Goal: Information Seeking & Learning: Learn about a topic

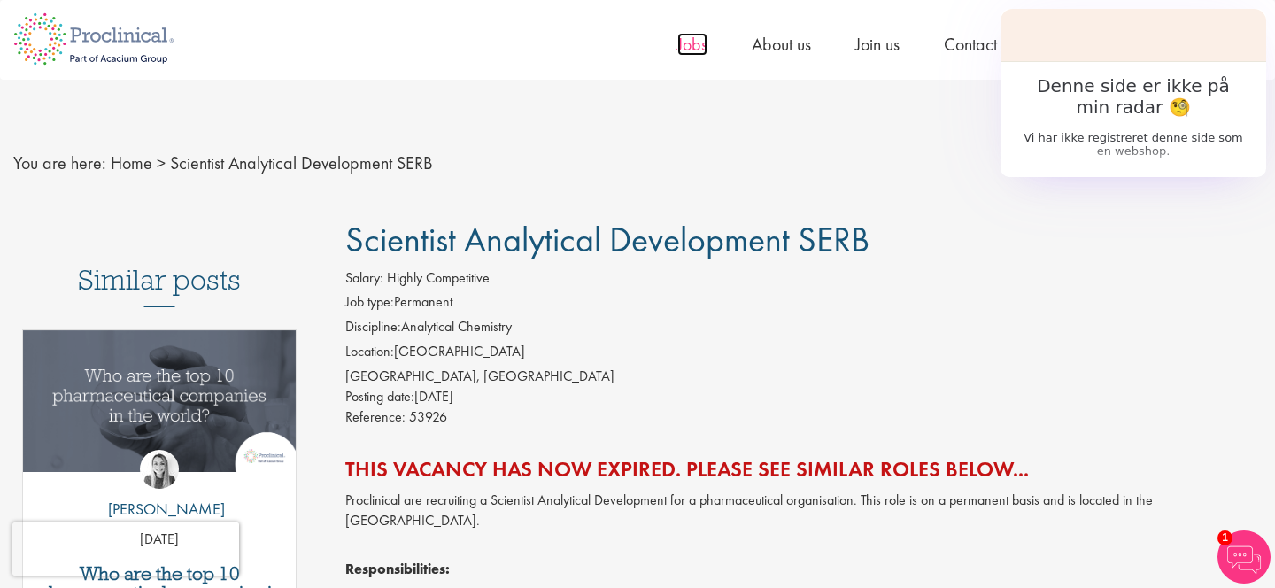
click at [693, 43] on span "Jobs" at bounding box center [693, 44] width 30 height 23
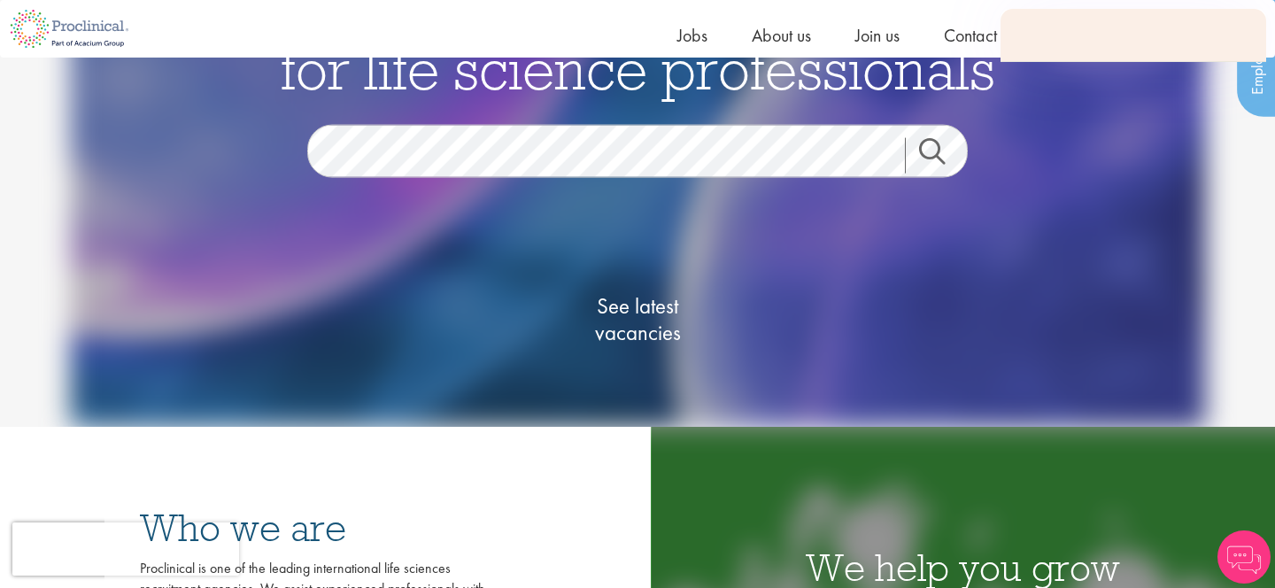
scroll to position [131, 0]
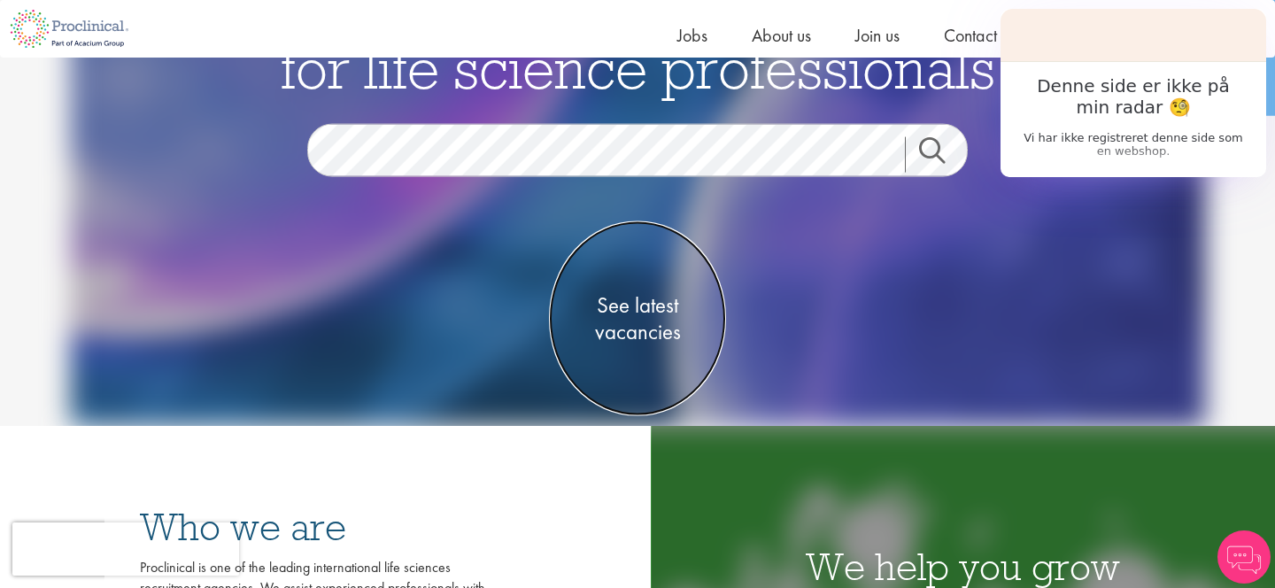
click at [637, 309] on span "See latest vacancies" at bounding box center [637, 318] width 177 height 53
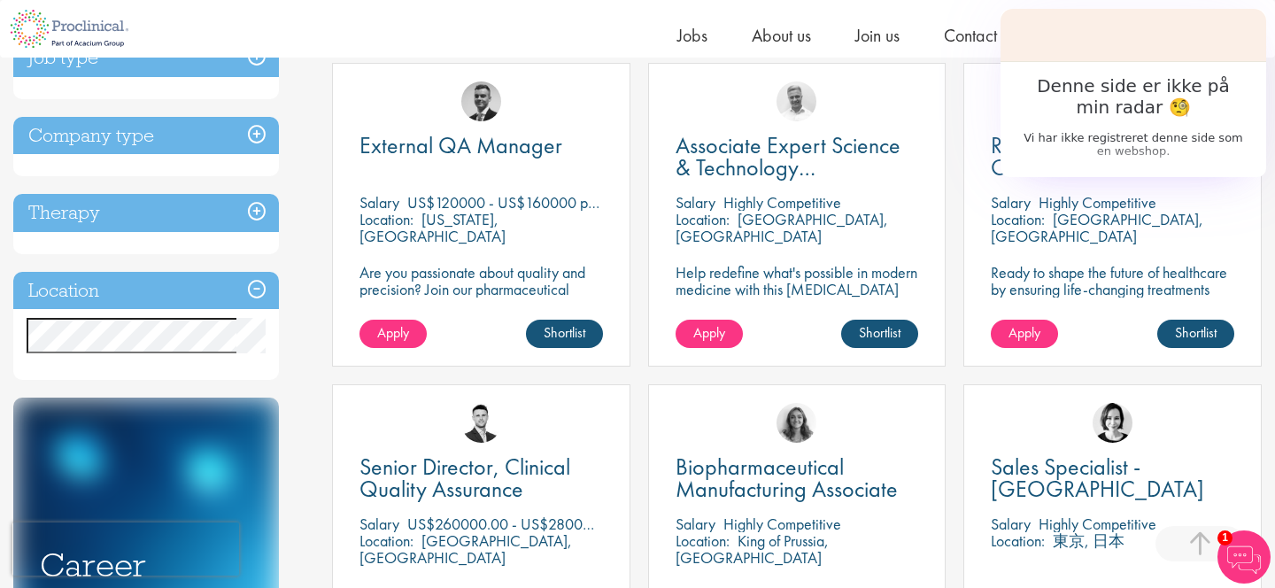
scroll to position [665, 0]
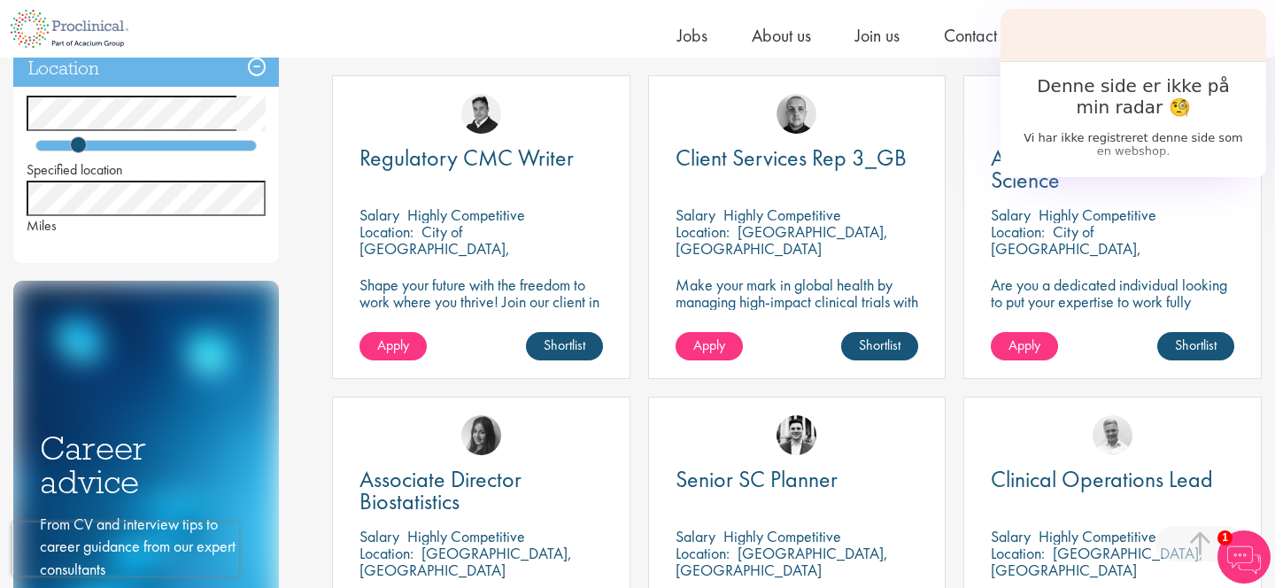
scroll to position [647, 0]
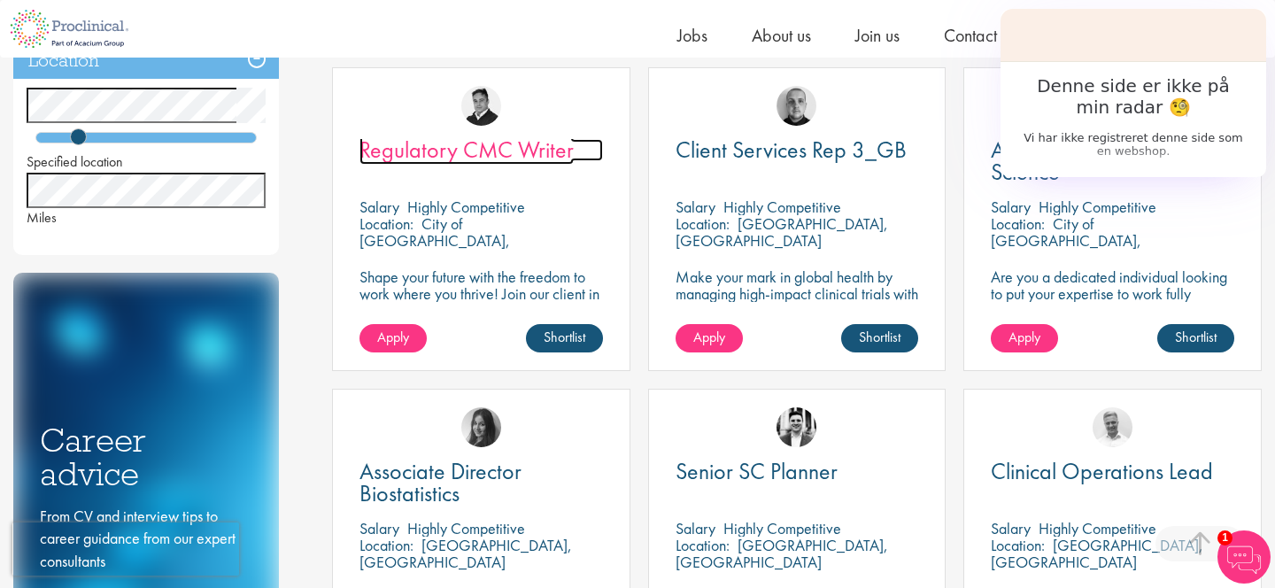
click at [477, 143] on span "Regulatory CMC Writer" at bounding box center [467, 150] width 214 height 30
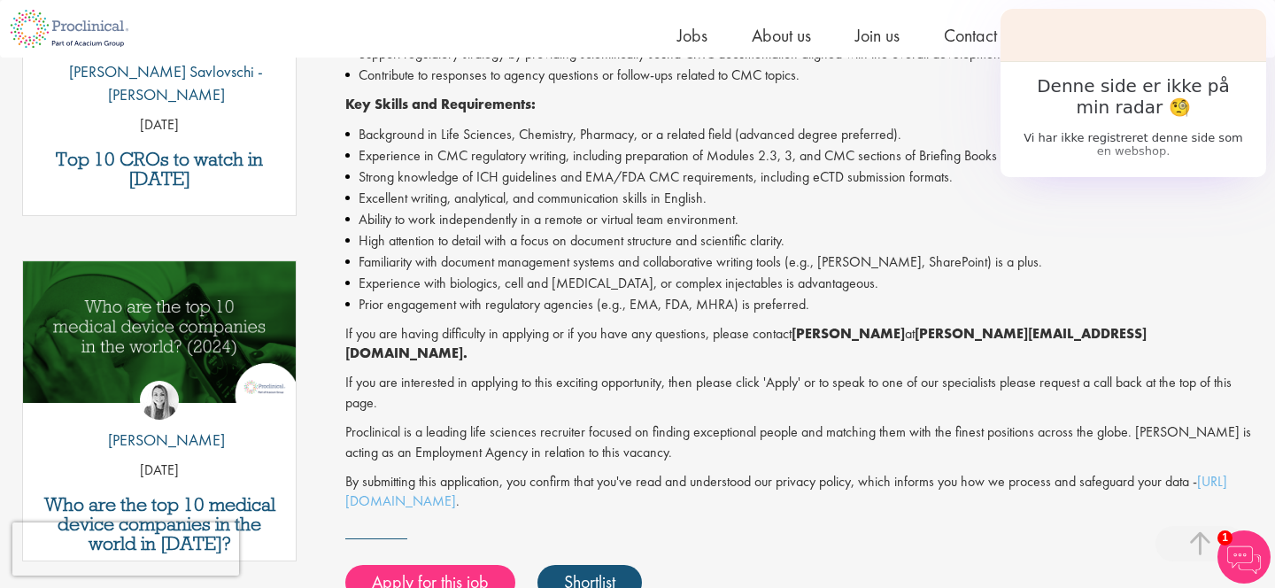
scroll to position [732, 0]
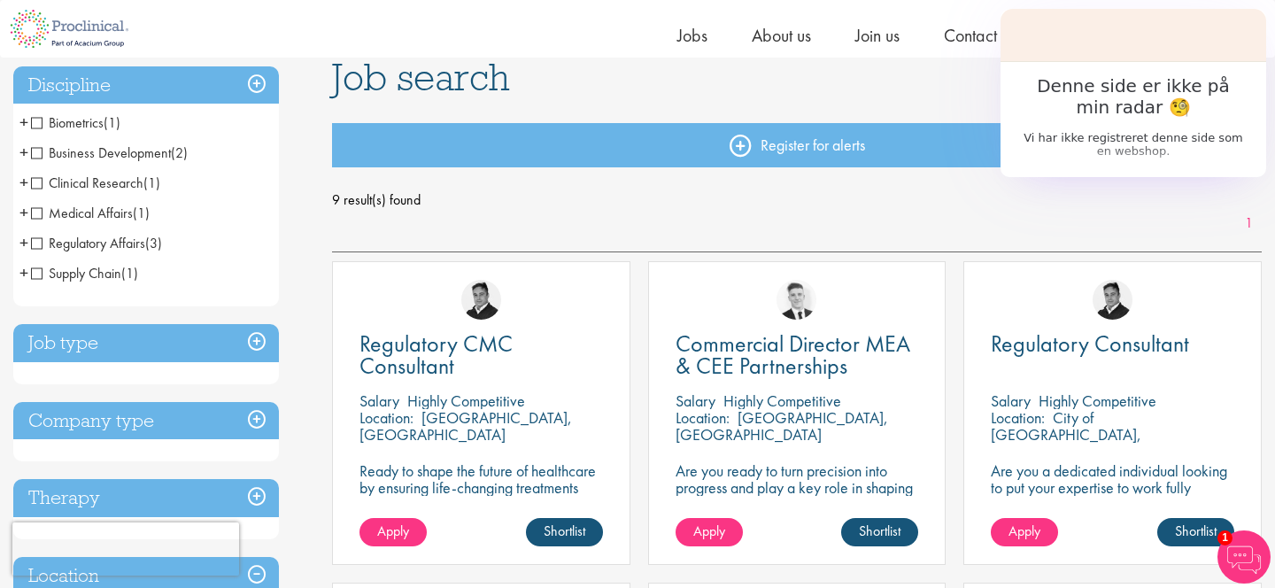
scroll to position [134, 0]
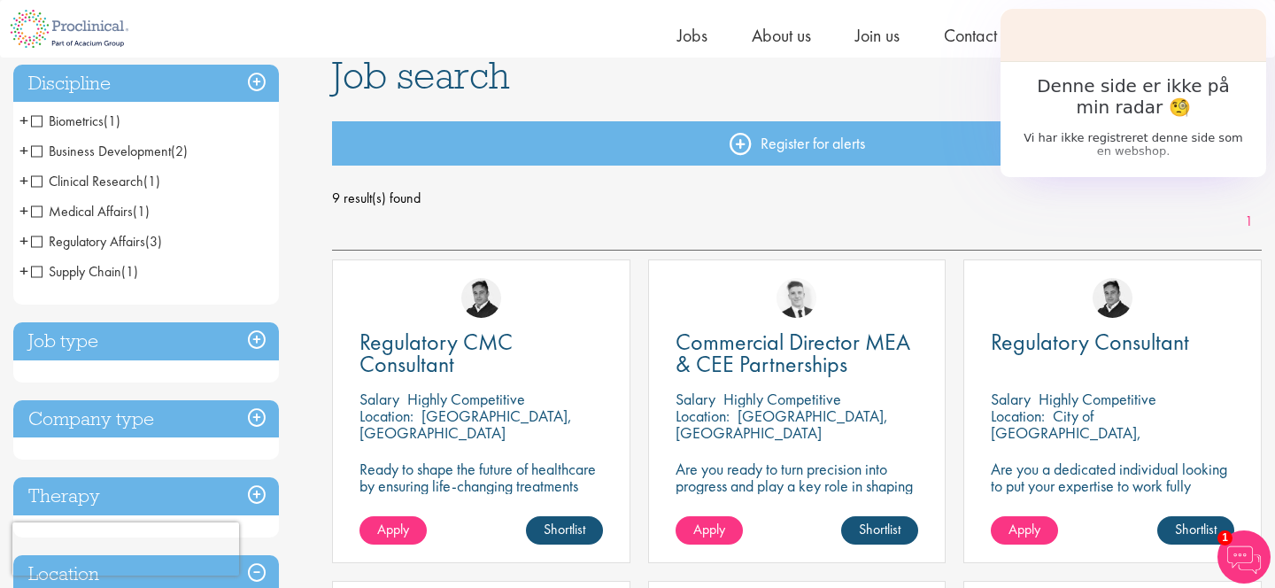
click at [113, 271] on span "Supply Chain" at bounding box center [76, 271] width 90 height 19
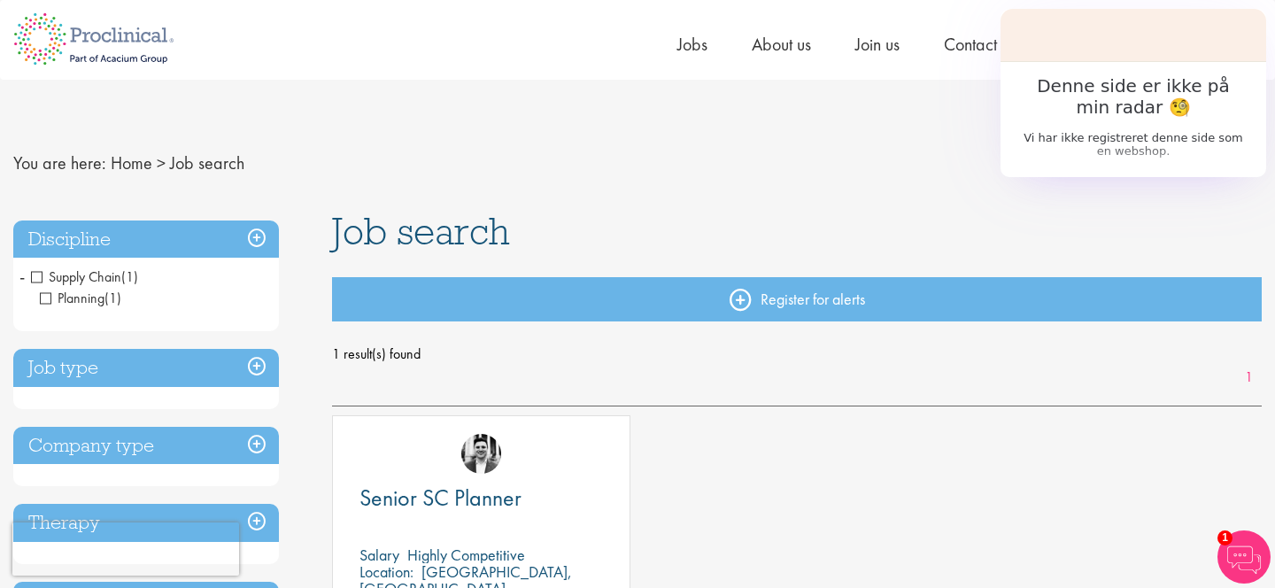
click at [72, 278] on span "Supply Chain" at bounding box center [76, 276] width 90 height 19
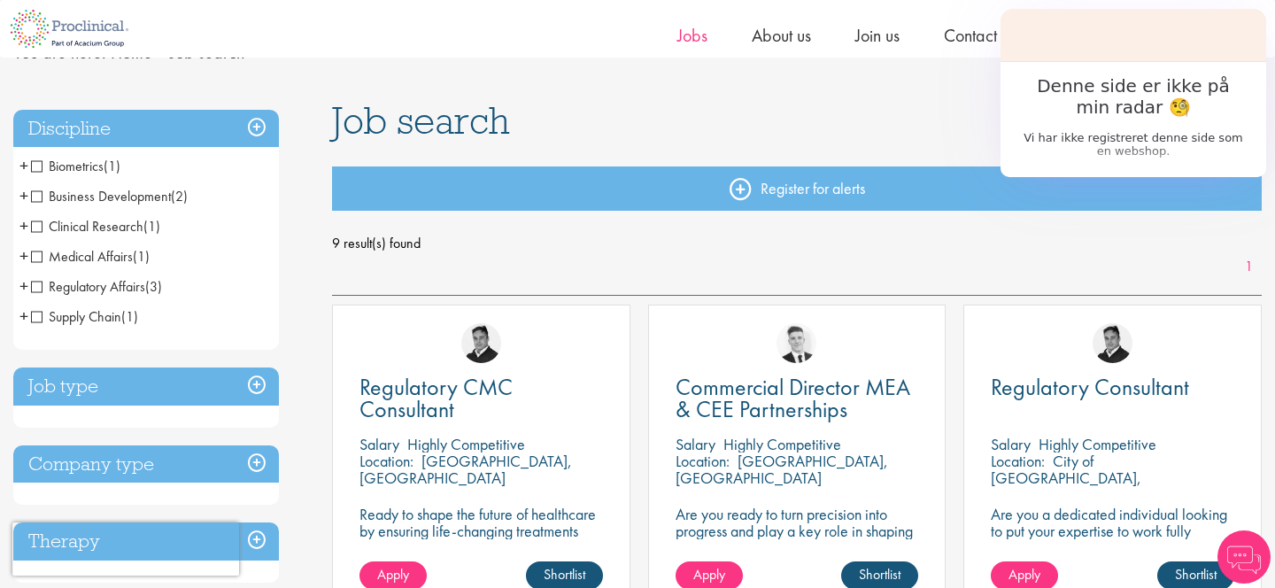
scroll to position [80, 0]
